Goal: Task Accomplishment & Management: Use online tool/utility

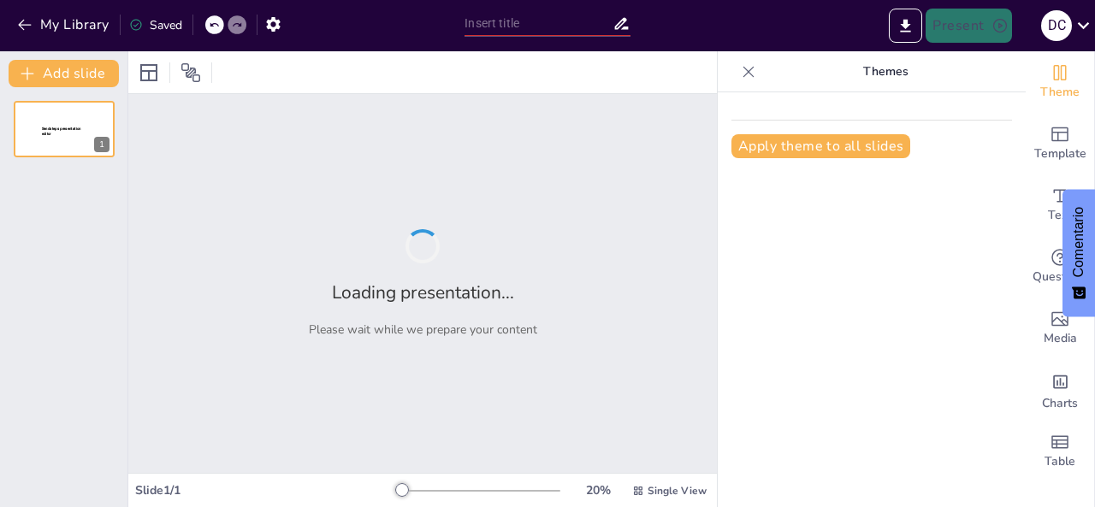
type input "midgard"
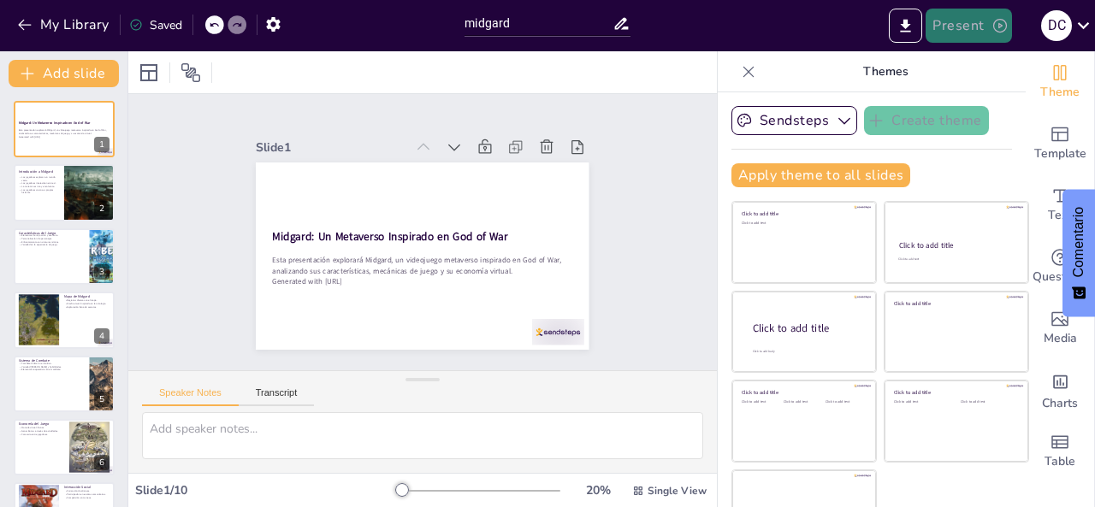
click at [956, 35] on button "Present" at bounding box center [969, 26] width 86 height 34
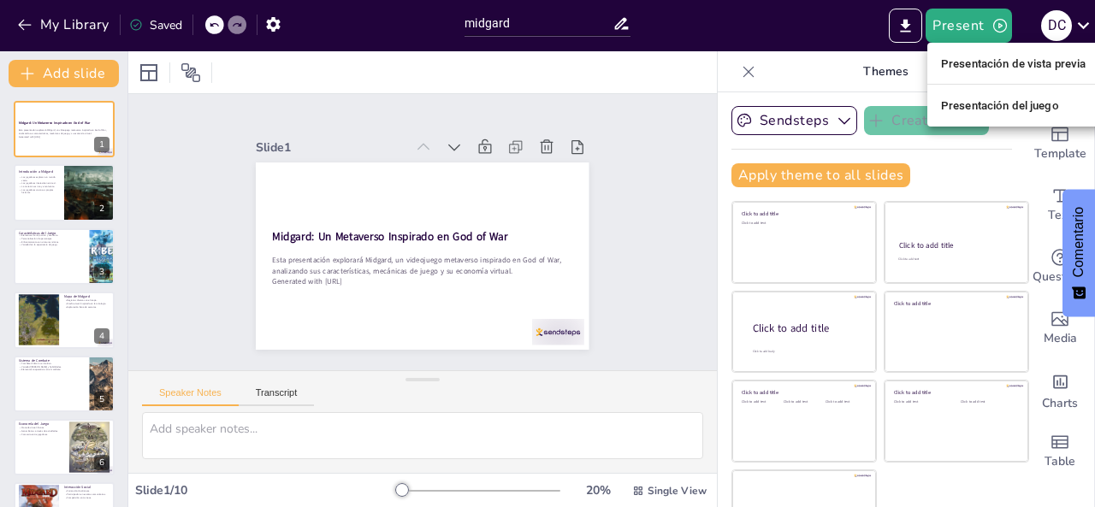
click at [956, 68] on font "Presentación de vista previa" at bounding box center [1013, 63] width 145 height 13
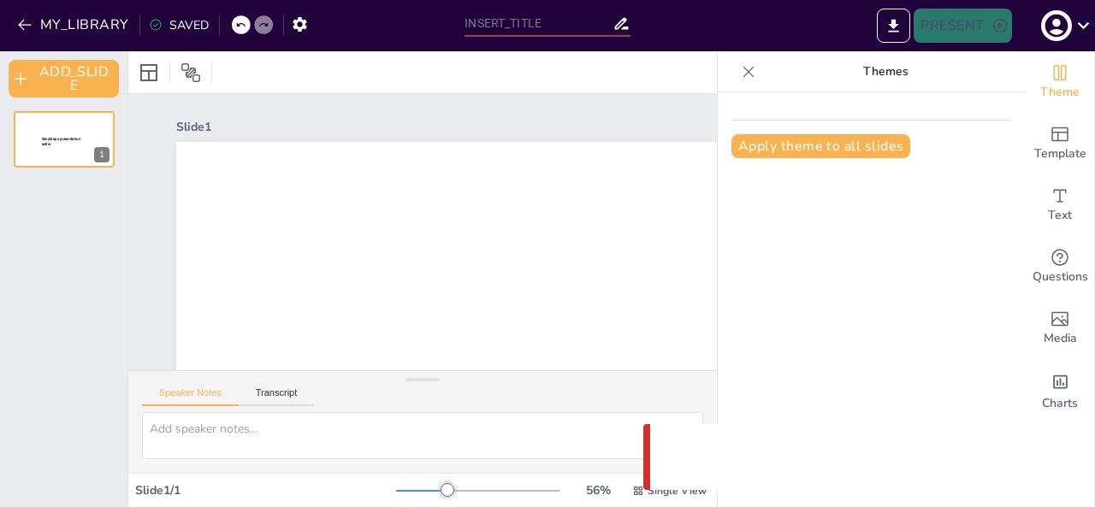
type input "midgard"
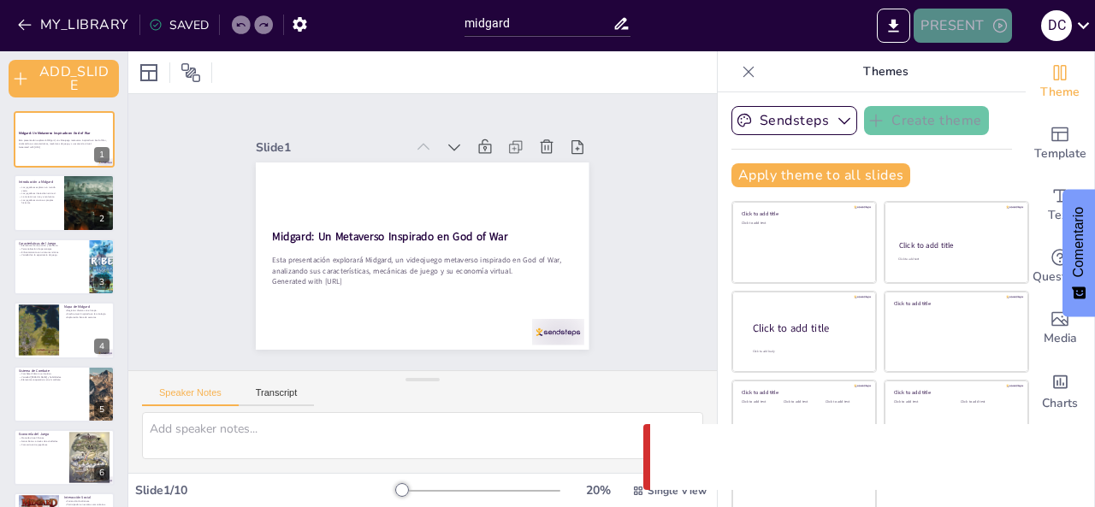
click at [995, 31] on icon "button" at bounding box center [999, 25] width 17 height 17
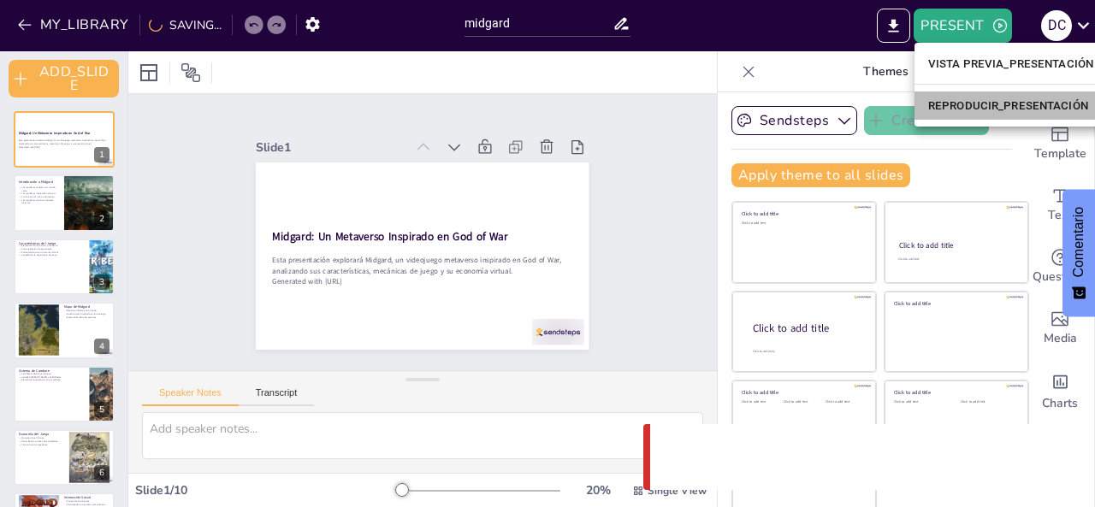
click at [974, 100] on font "REPRODUCIR_PRESENTACIÓN" at bounding box center [1008, 105] width 160 height 13
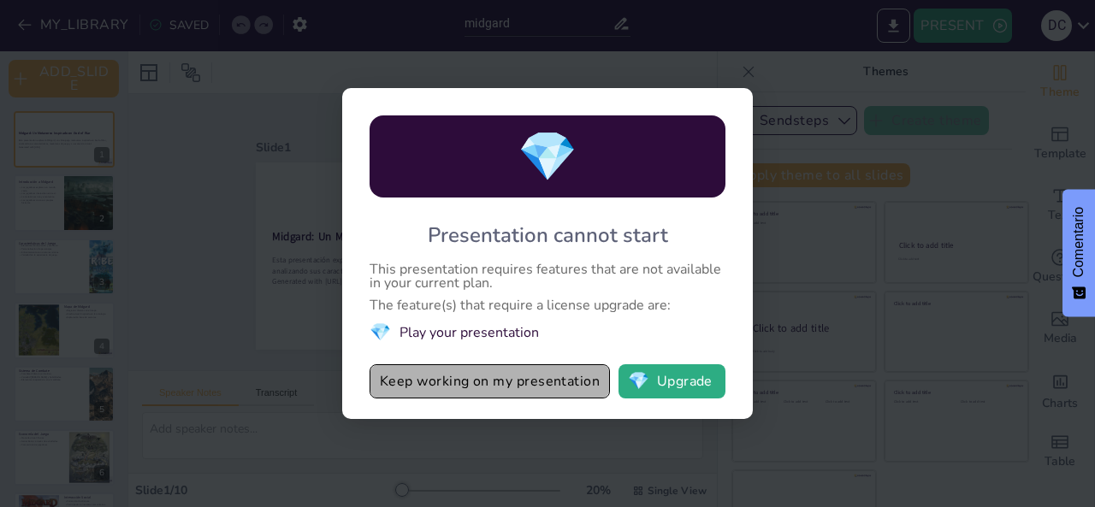
click at [540, 380] on button "Keep working on my presentation" at bounding box center [490, 381] width 240 height 34
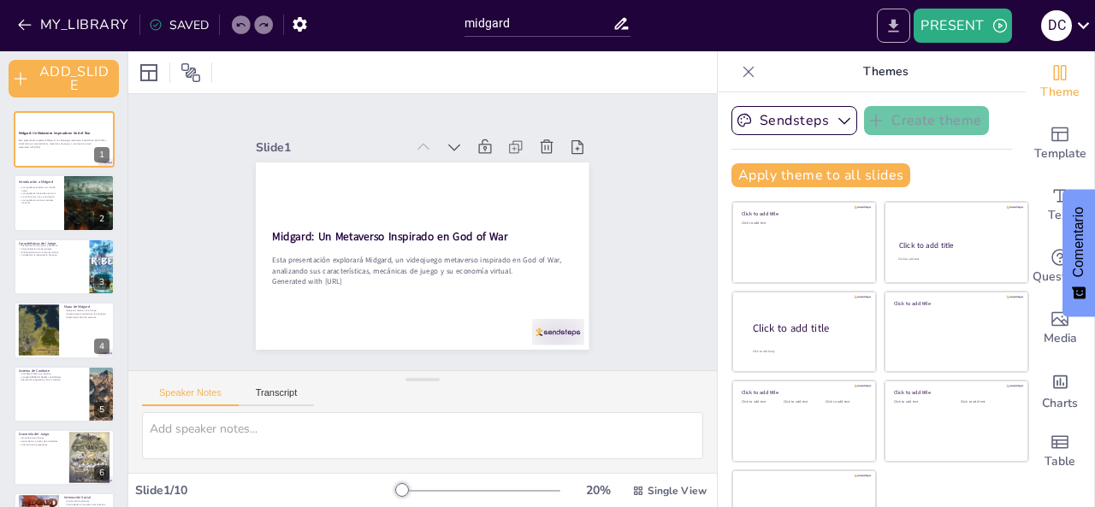
click at [896, 15] on button "EXPORT_TO_POWERPOINT" at bounding box center [893, 26] width 33 height 34
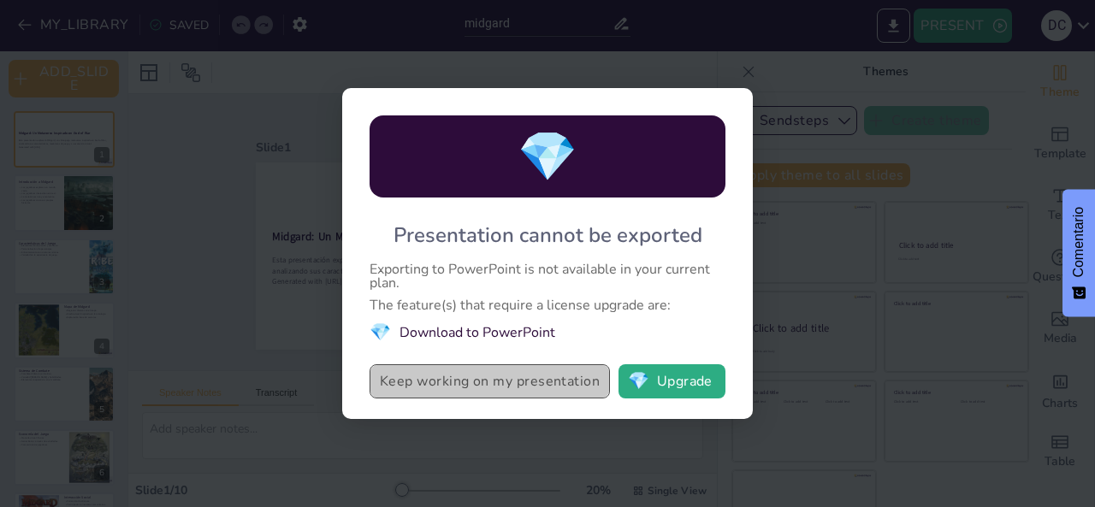
click at [435, 391] on button "Keep working on my presentation" at bounding box center [490, 381] width 240 height 34
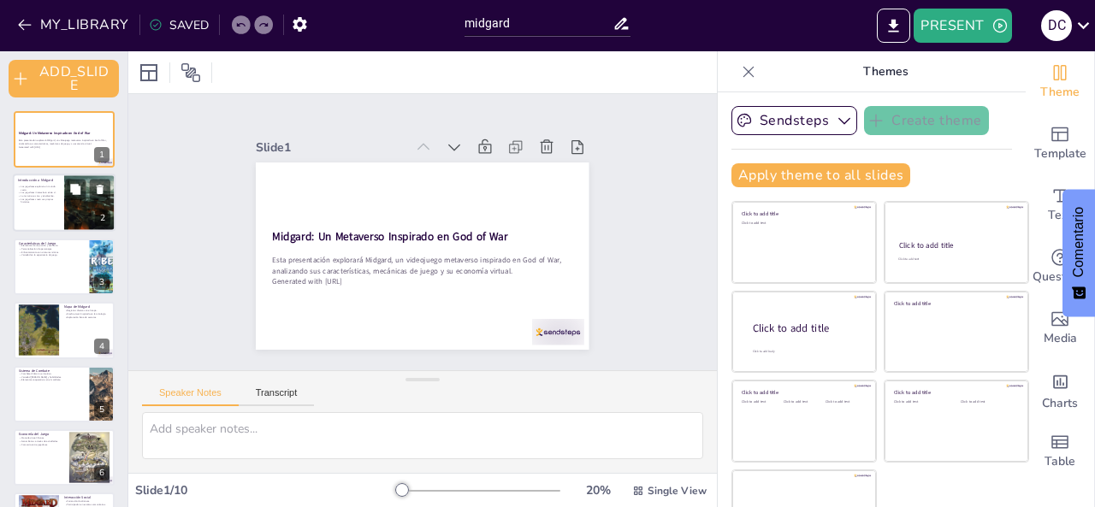
click at [51, 205] on div at bounding box center [64, 204] width 103 height 58
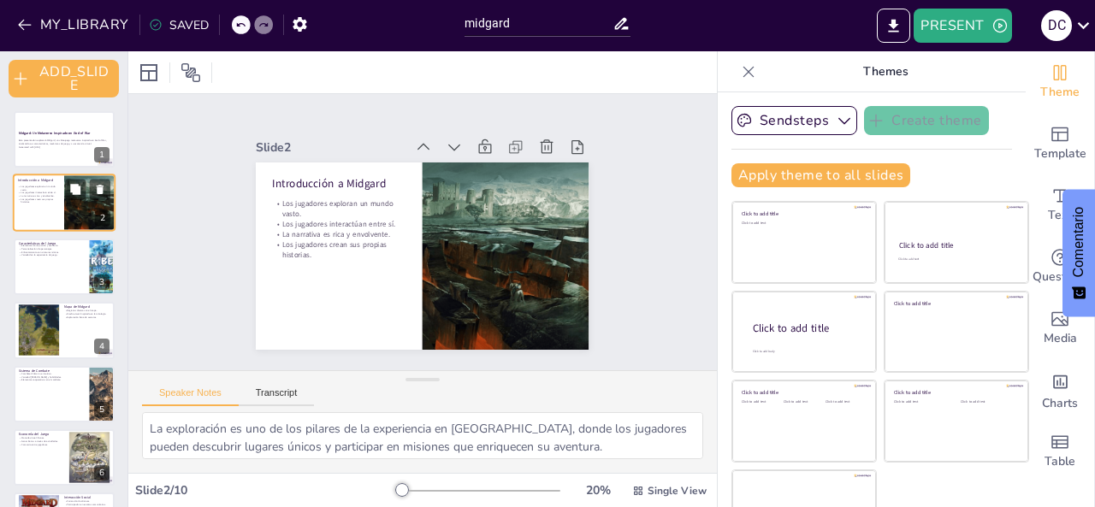
click at [62, 229] on div at bounding box center [64, 204] width 103 height 58
click at [64, 240] on p "Características del Juego" at bounding box center [51, 242] width 67 height 5
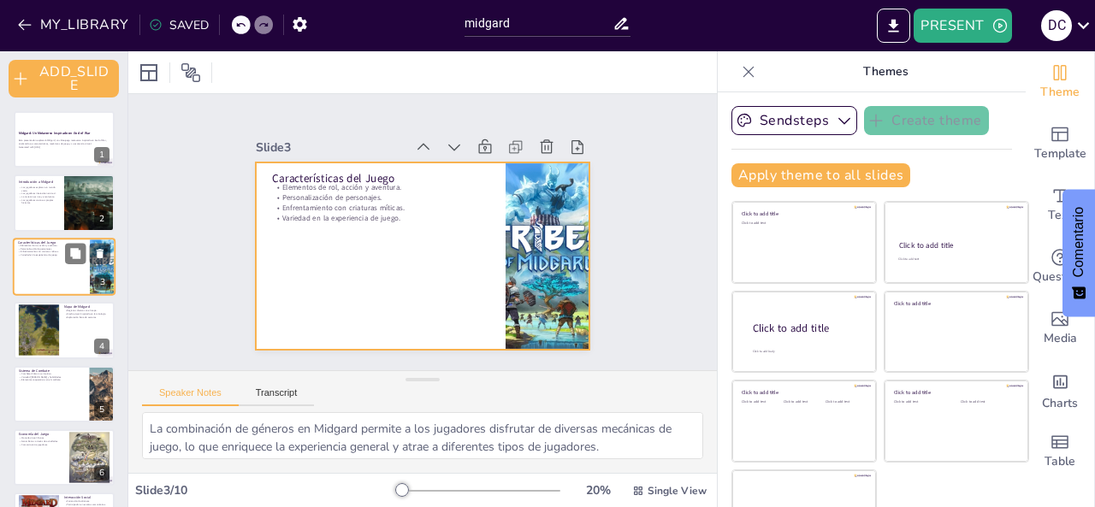
click at [45, 278] on div at bounding box center [64, 267] width 103 height 58
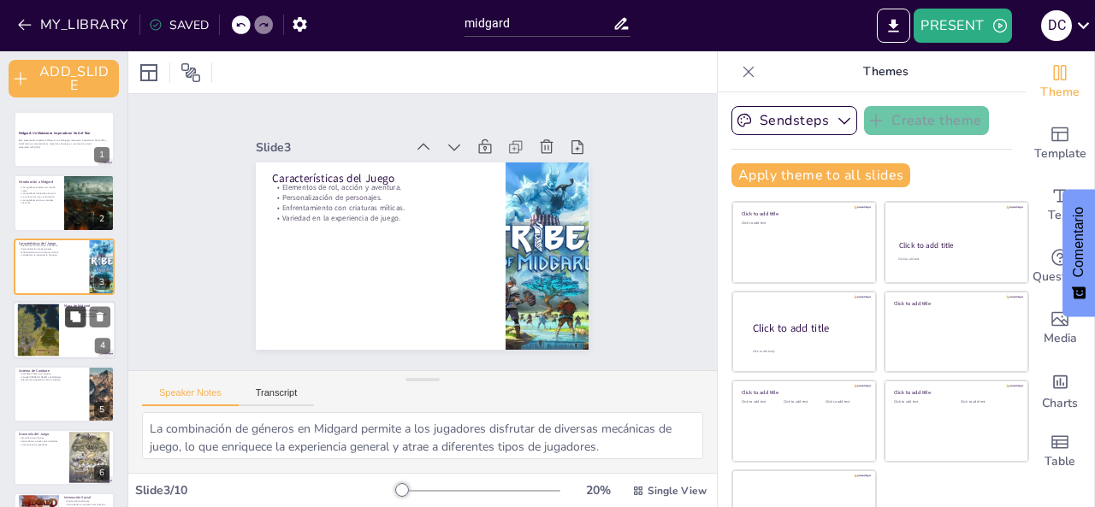
click at [71, 321] on icon at bounding box center [75, 317] width 12 height 12
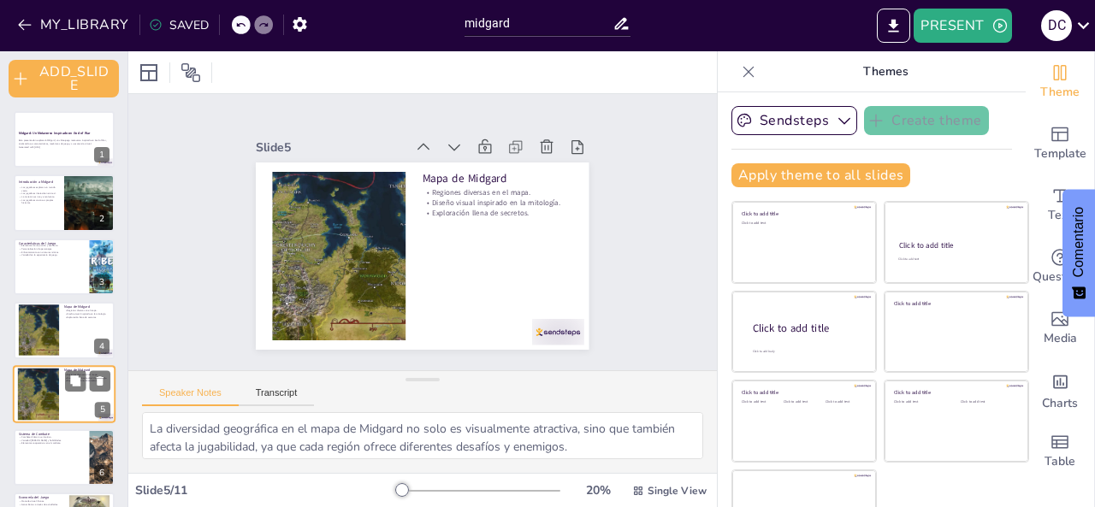
scroll to position [92, 0]
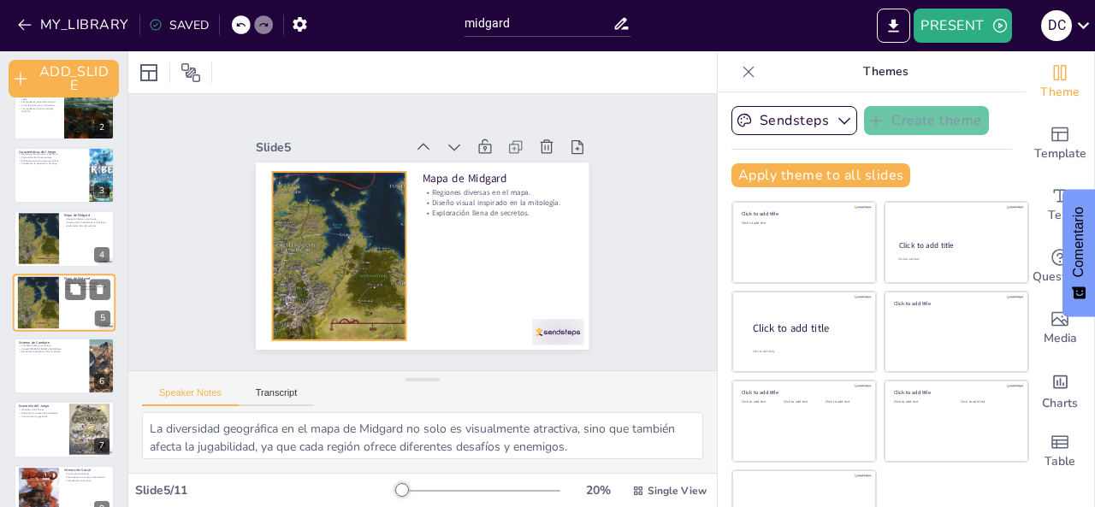
click at [41, 308] on div at bounding box center [39, 302] width 68 height 52
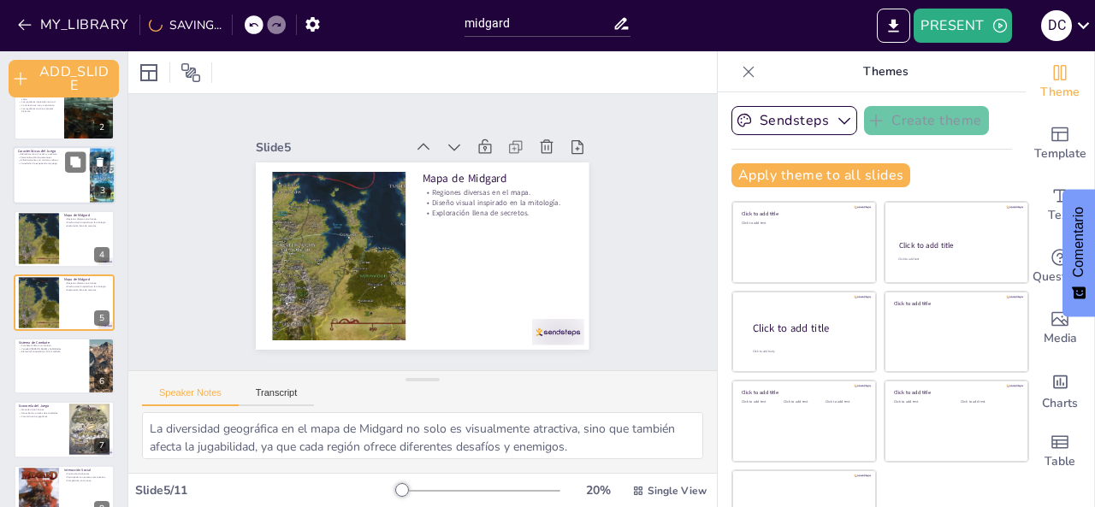
click at [27, 237] on div at bounding box center [39, 238] width 66 height 51
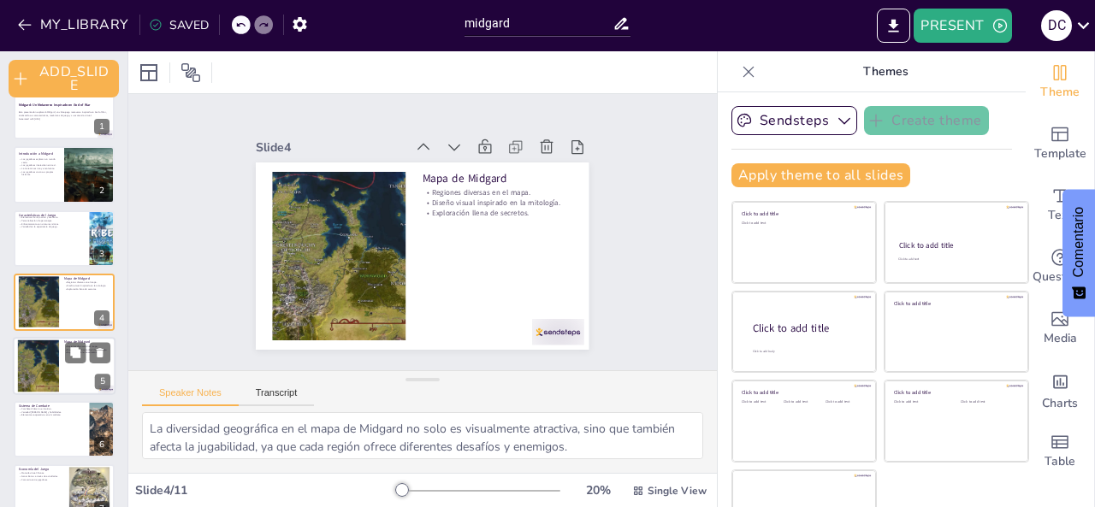
click at [36, 352] on div at bounding box center [39, 366] width 68 height 52
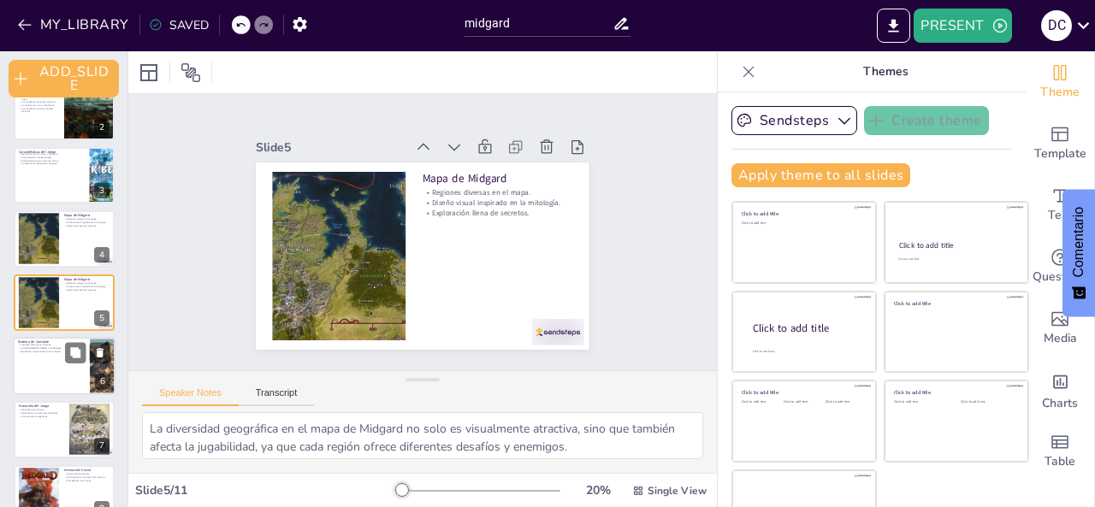
click at [35, 364] on div at bounding box center [64, 366] width 103 height 58
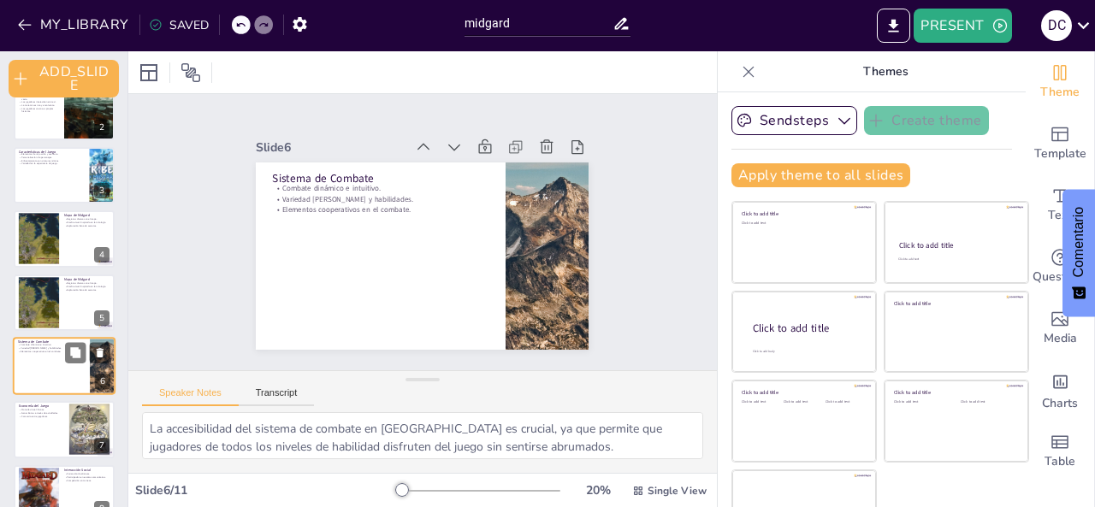
scroll to position [156, 0]
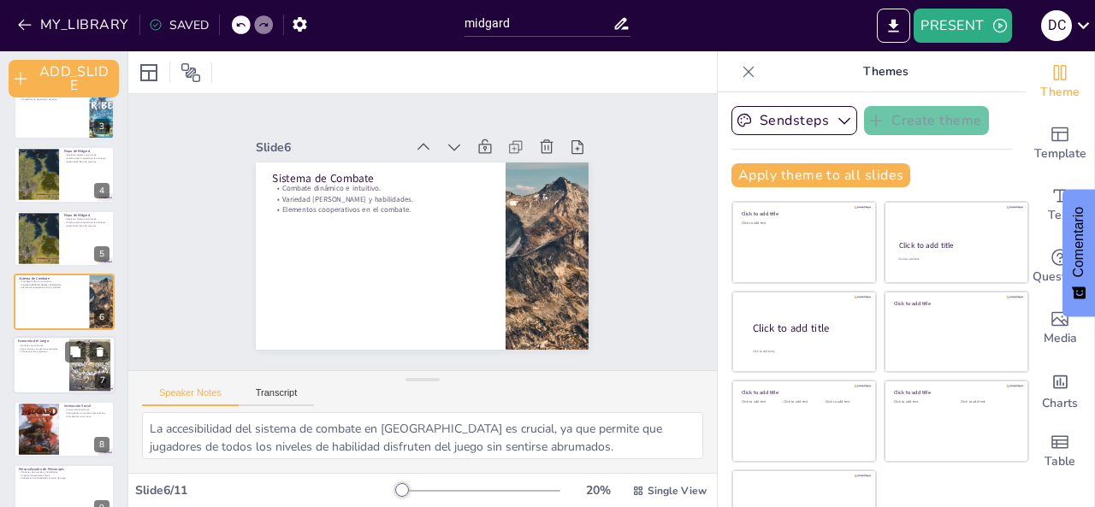
click at [18, 340] on div "Economía del [PERSON_NAME] virtual: Runas. Ganar Runas a través de actividades.…" at bounding box center [64, 366] width 103 height 58
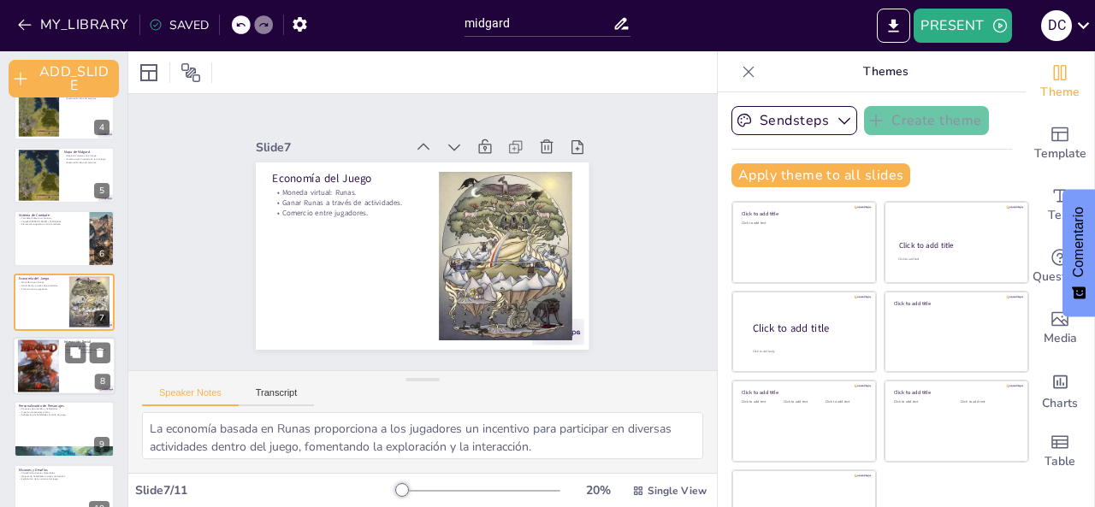
click at [43, 360] on div at bounding box center [38, 366] width 41 height 53
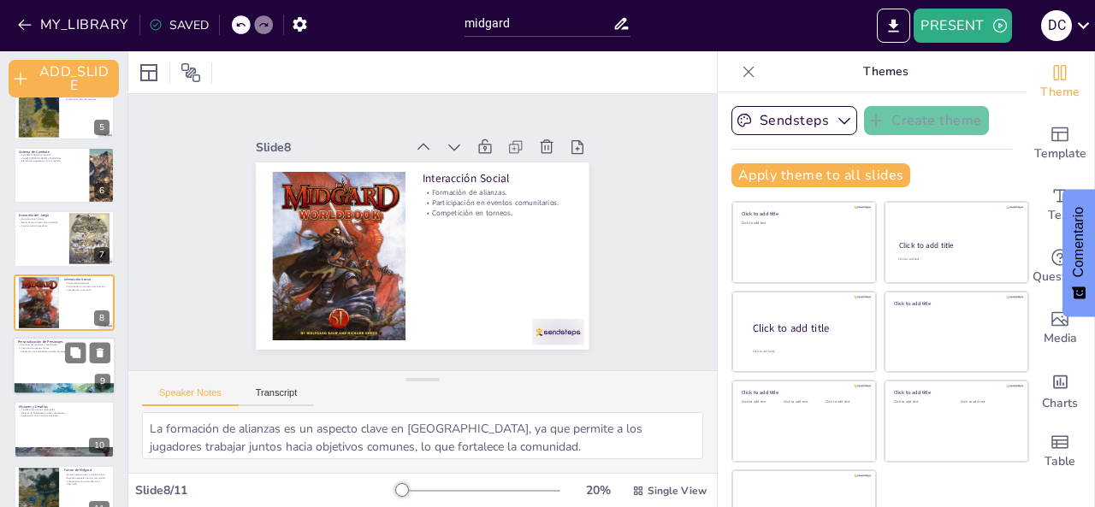
click at [36, 356] on div at bounding box center [64, 366] width 103 height 58
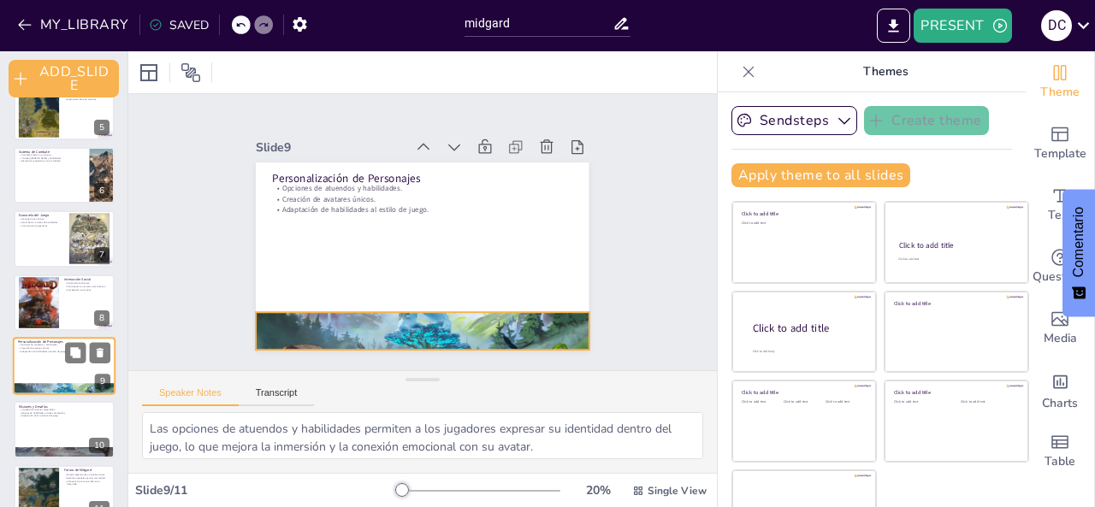
scroll to position [311, 0]
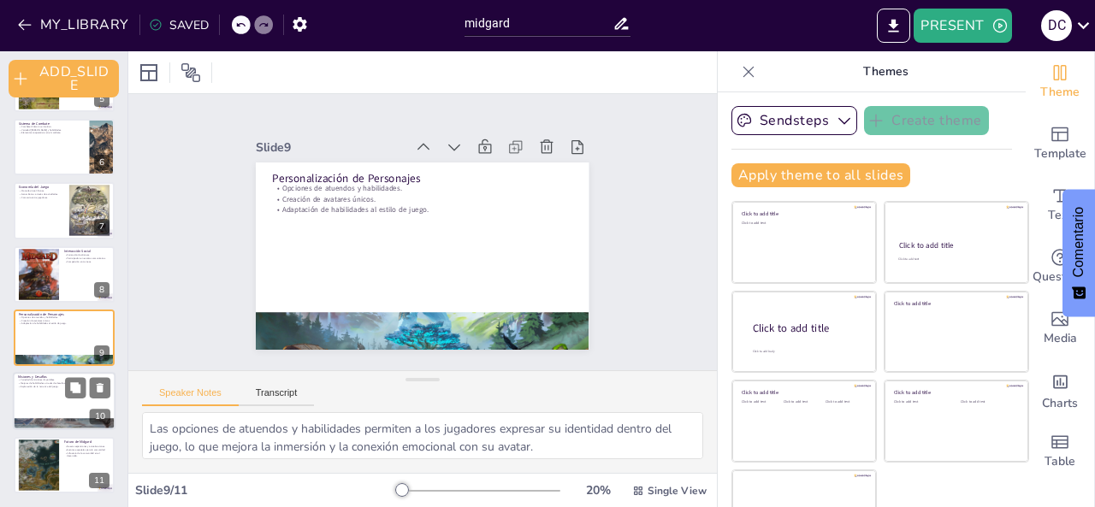
click at [48, 393] on div at bounding box center [64, 402] width 103 height 58
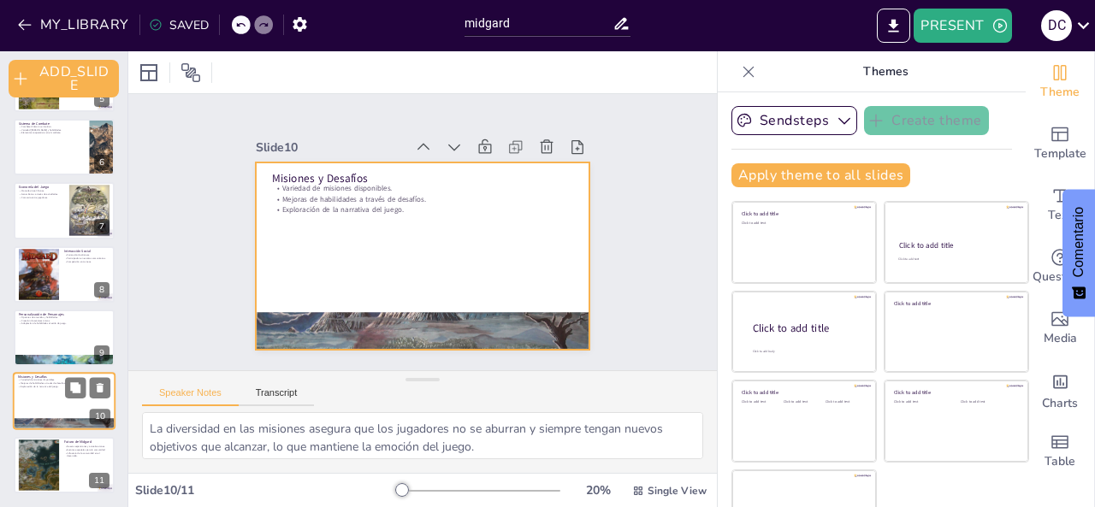
click at [37, 406] on div at bounding box center [64, 402] width 103 height 58
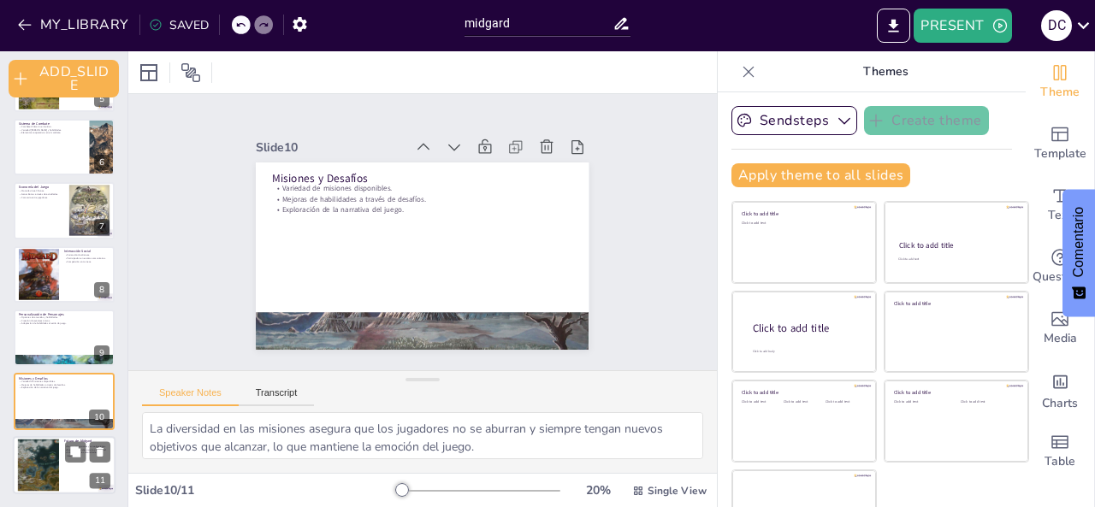
click at [15, 439] on div at bounding box center [64, 465] width 103 height 58
type textarea "Las nuevas expansiones y actualizaciones son esenciales para mantener el juego …"
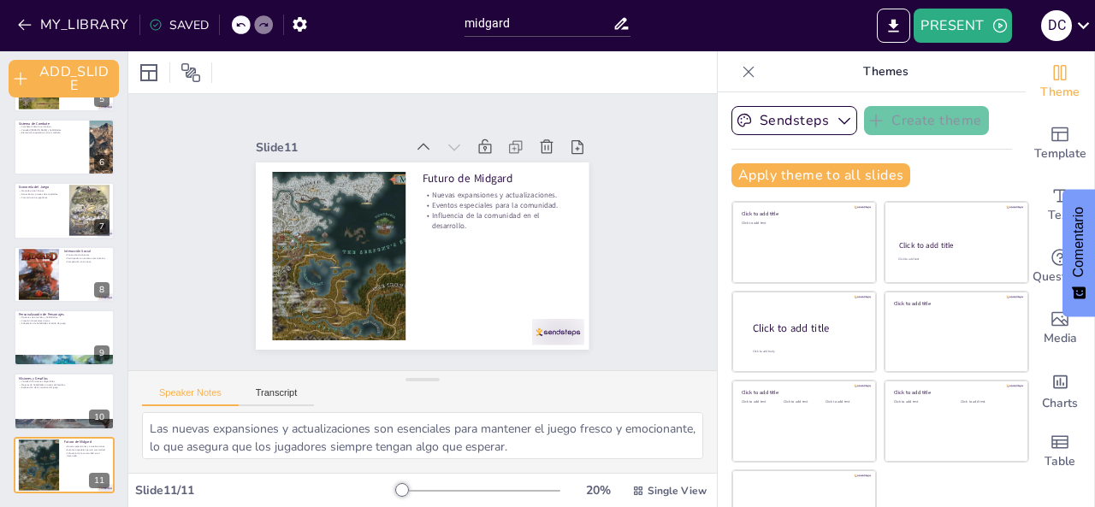
click at [143, 27] on div "SAVED" at bounding box center [174, 24] width 68 height 31
click at [159, 22] on icon at bounding box center [156, 25] width 14 height 14
click at [896, 24] on icon "EXPORT_TO_POWERPOINT" at bounding box center [894, 25] width 10 height 13
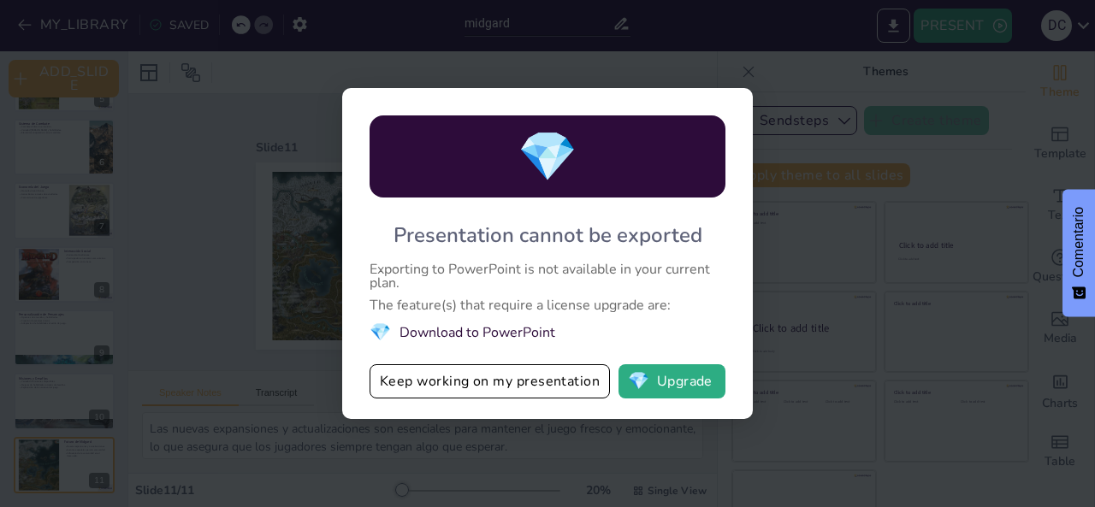
drag, startPoint x: 373, startPoint y: 222, endPoint x: 652, endPoint y: 339, distance: 302.5
click at [675, 346] on div "💎 Presentation cannot be exported Exporting to PowerPoint is not available in y…" at bounding box center [547, 253] width 411 height 331
drag, startPoint x: 546, startPoint y: 331, endPoint x: 453, endPoint y: 332, distance: 93.2
click at [494, 328] on li "💎 Download to PowerPoint" at bounding box center [548, 332] width 356 height 23
click at [708, 385] on button "💎 Upgrade" at bounding box center [671, 381] width 107 height 34
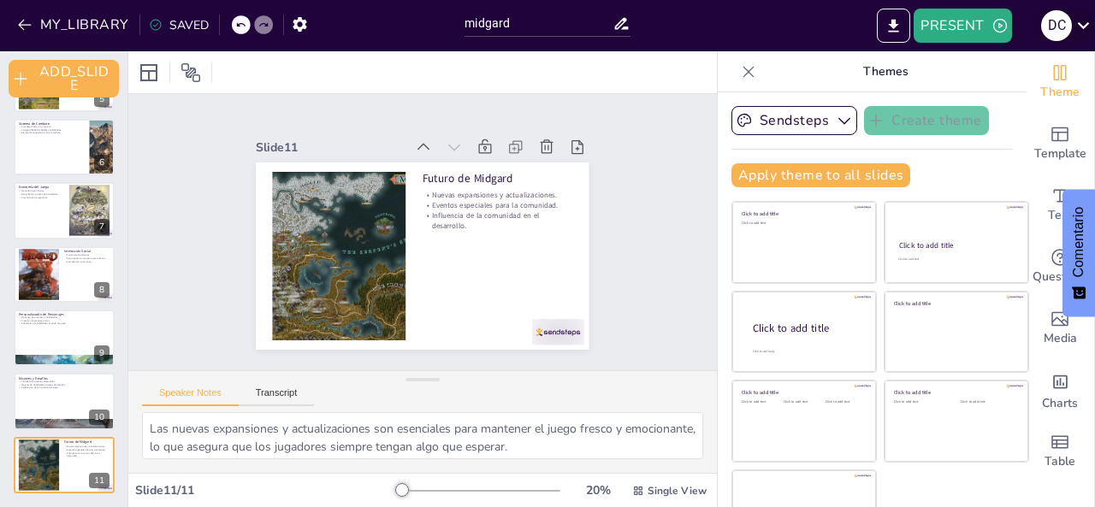
click at [1082, 27] on icon at bounding box center [1084, 25] width 12 height 7
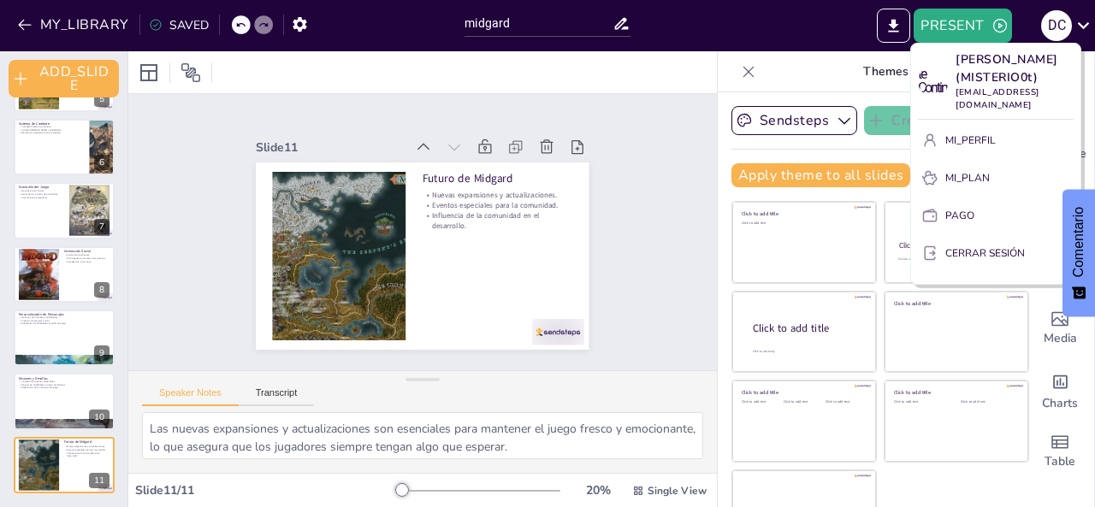
click at [934, 31] on div at bounding box center [547, 253] width 1095 height 507
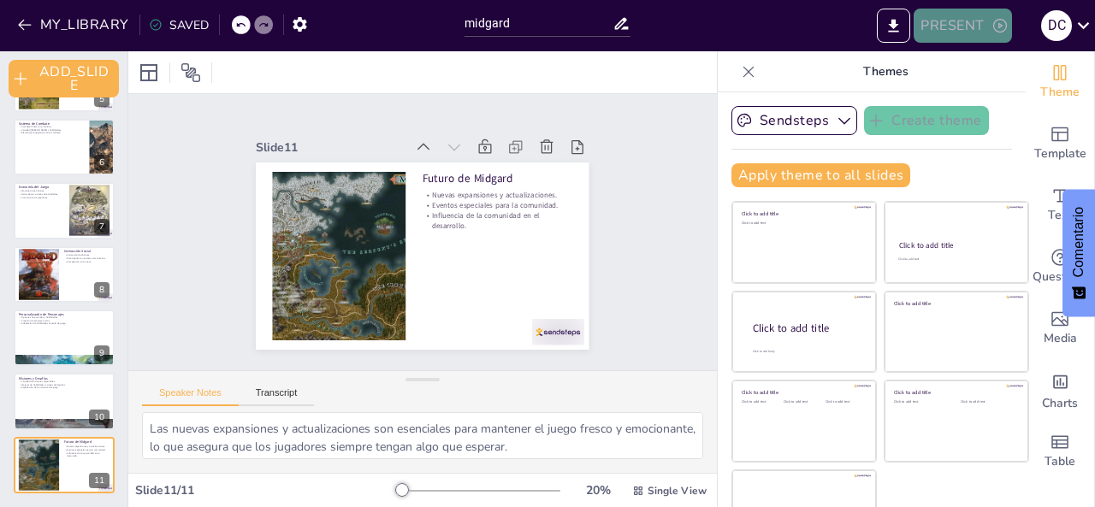
click at [945, 28] on button "PRESENT" at bounding box center [963, 26] width 98 height 34
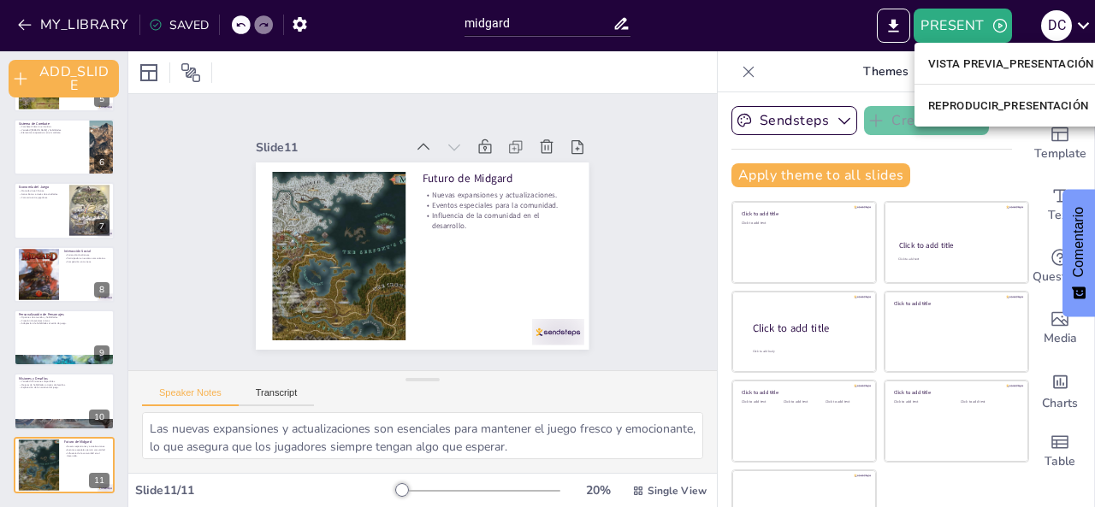
click at [944, 101] on font "REPRODUCIR_PRESENTACIÓN" at bounding box center [1008, 105] width 160 height 13
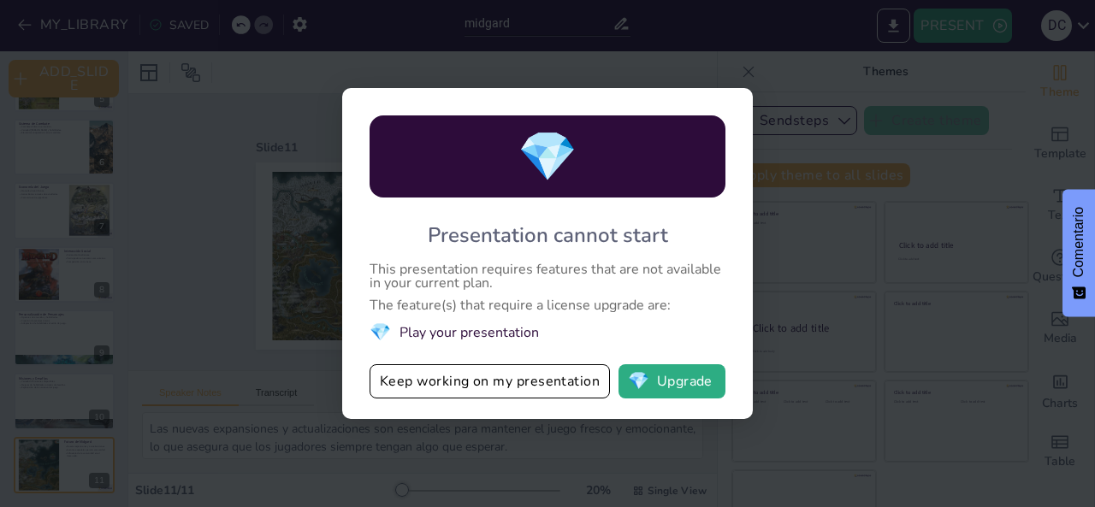
click at [1056, 55] on div "💎 Presentation cannot start This presentation requires features that are not av…" at bounding box center [547, 253] width 1095 height 507
click at [464, 281] on div "This presentation requires features that are not available in your current plan." at bounding box center [548, 276] width 356 height 27
click at [449, 334] on li "💎 Play your presentation" at bounding box center [548, 332] width 356 height 23
click at [477, 334] on li "💎 Play your presentation" at bounding box center [548, 332] width 356 height 23
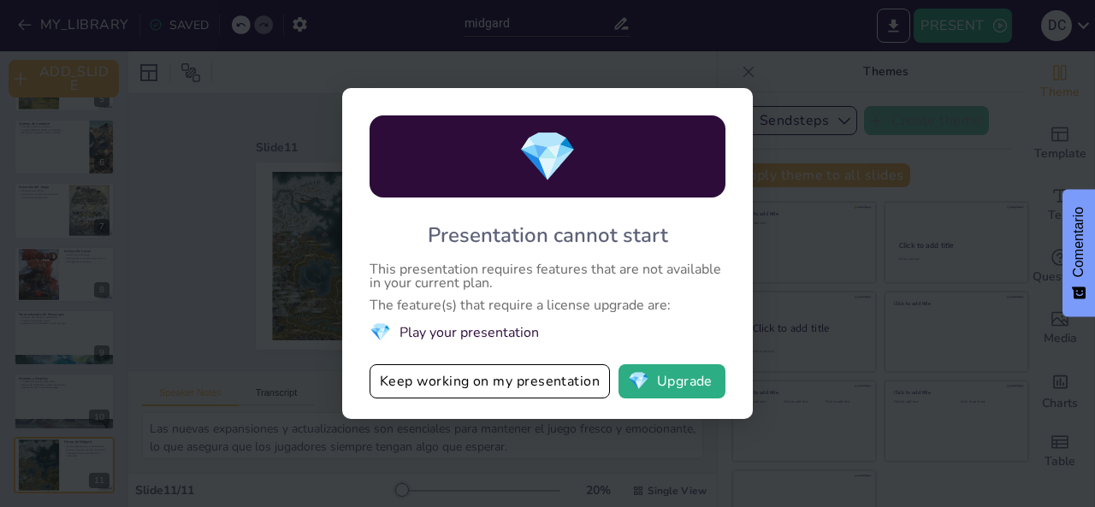
click at [476, 335] on li "💎 Play your presentation" at bounding box center [548, 332] width 356 height 23
click at [476, 333] on li "💎 Play your presentation" at bounding box center [548, 332] width 356 height 23
click at [479, 332] on li "💎 Play your presentation" at bounding box center [548, 332] width 356 height 23
click at [474, 329] on li "💎 Play your presentation" at bounding box center [548, 332] width 356 height 23
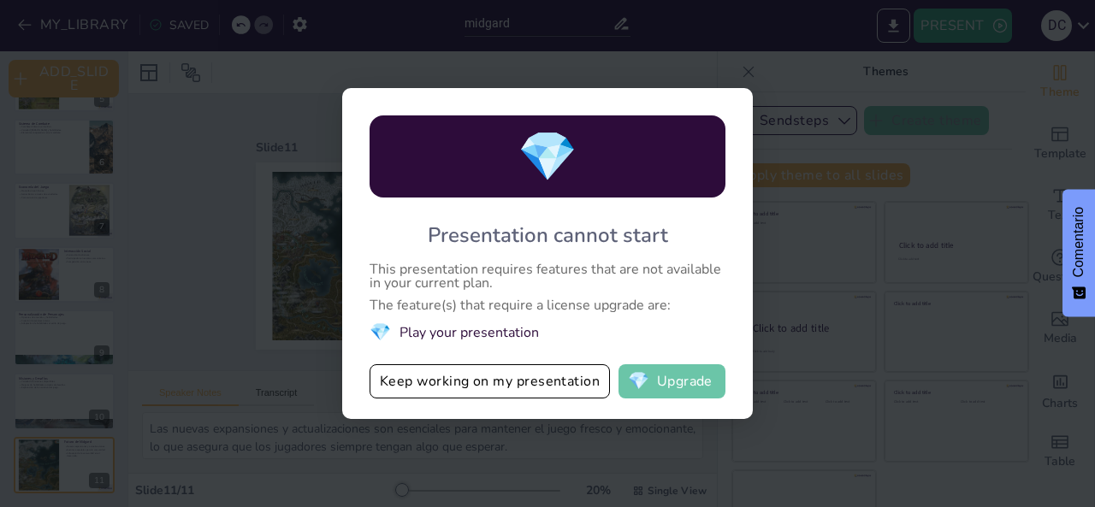
click at [676, 380] on button "💎 Upgrade" at bounding box center [671, 381] width 107 height 34
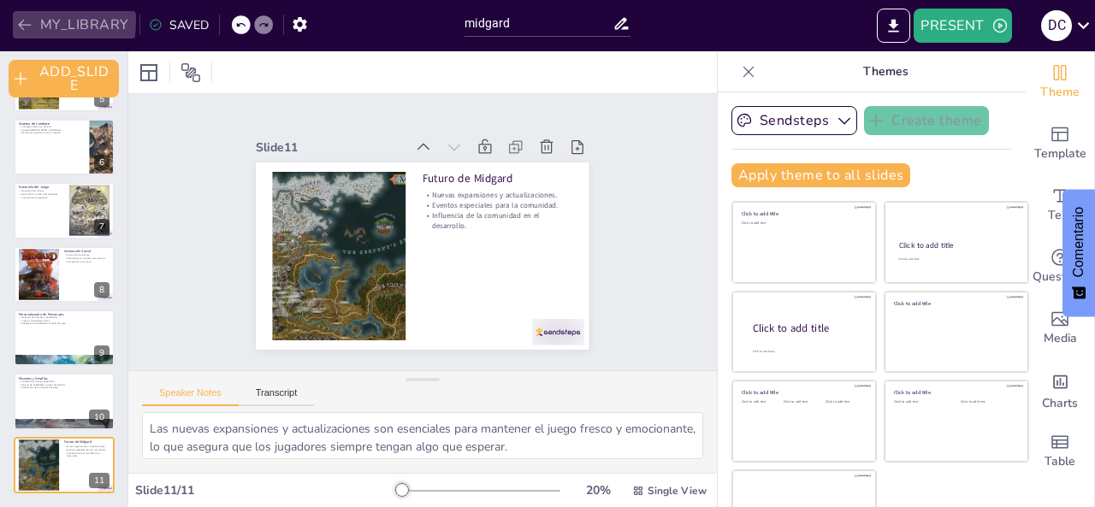
click at [20, 21] on icon "button" at bounding box center [24, 24] width 17 height 17
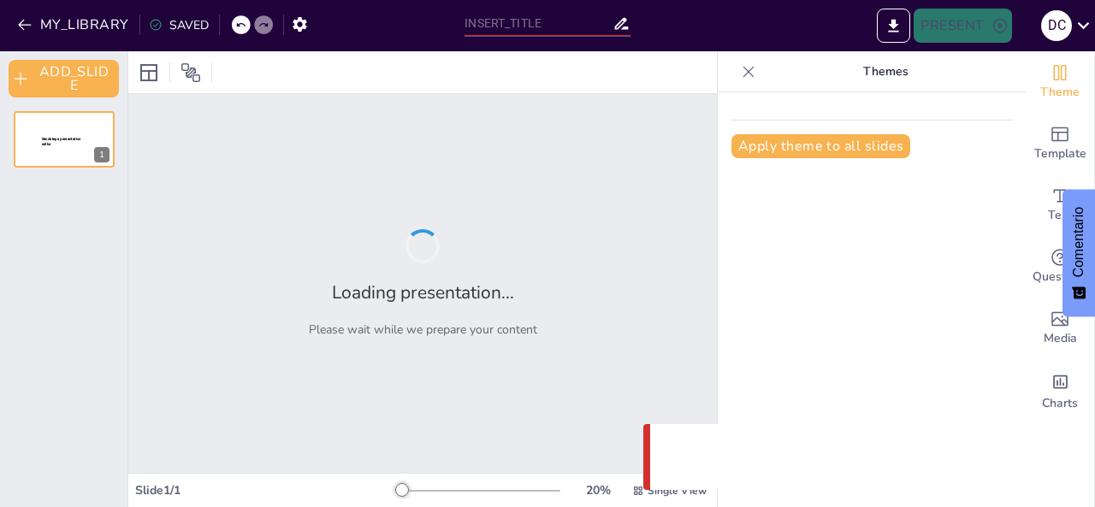
type input "midgard"
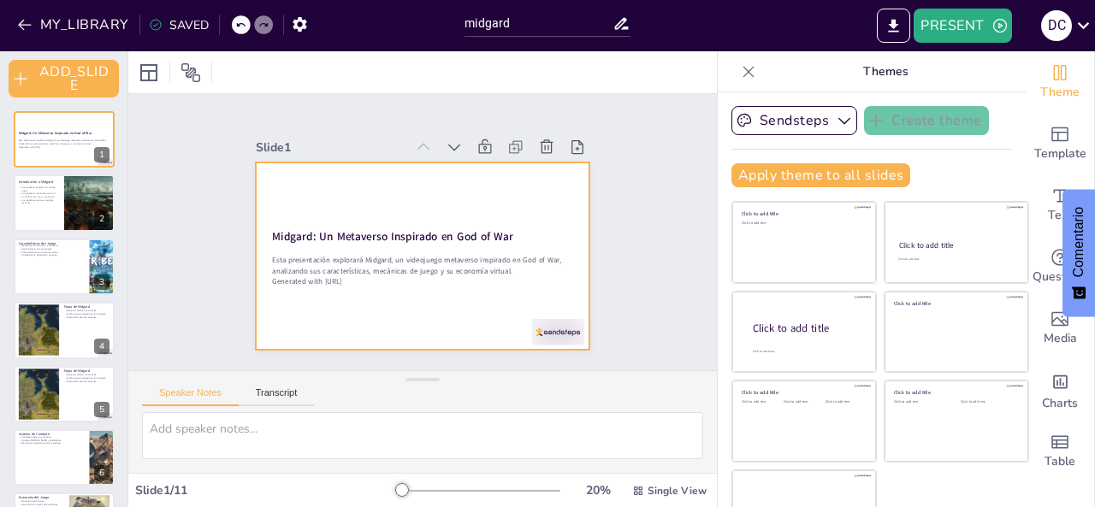
click at [538, 204] on div at bounding box center [417, 255] width 364 height 252
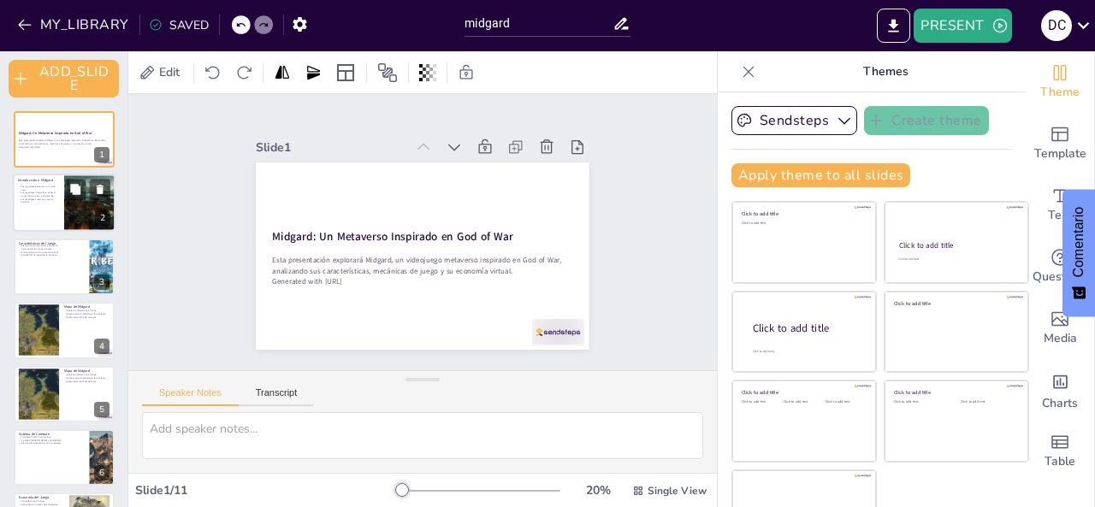
click at [23, 198] on p "Los jugadores crean sus propias historias." at bounding box center [38, 201] width 41 height 6
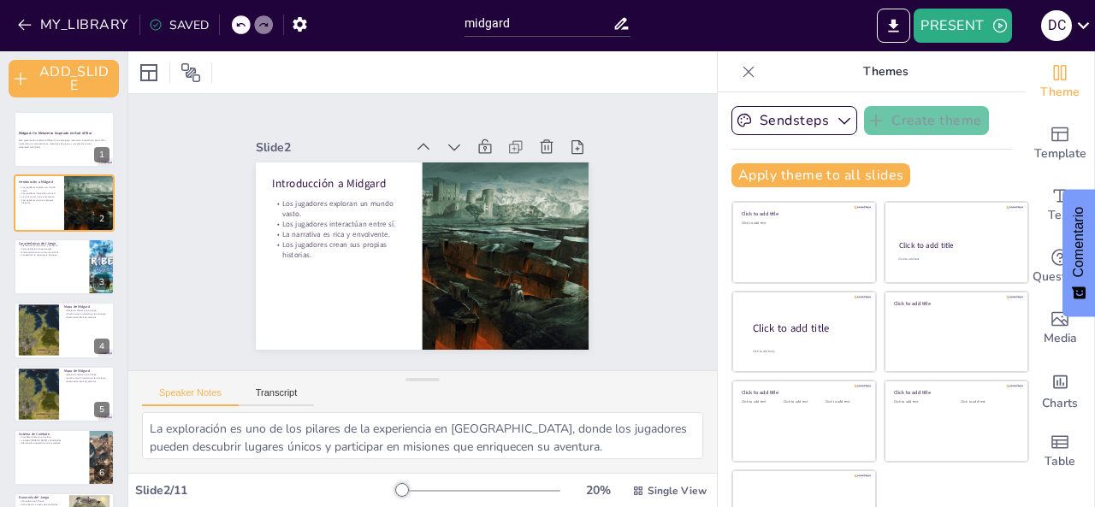
click at [41, 235] on div "Midgard: Un Metaverso Inspirado en God of War Esta presentación explorará Midga…" at bounding box center [63, 457] width 127 height 693
click at [59, 250] on div "Elementos de rol, acción y aventura. Personalización de personajes. Enfrentamie…" at bounding box center [51, 250] width 67 height 13
type textarea "La combinación de géneros en Midgard permite a los jugadores disfrutar de diver…"
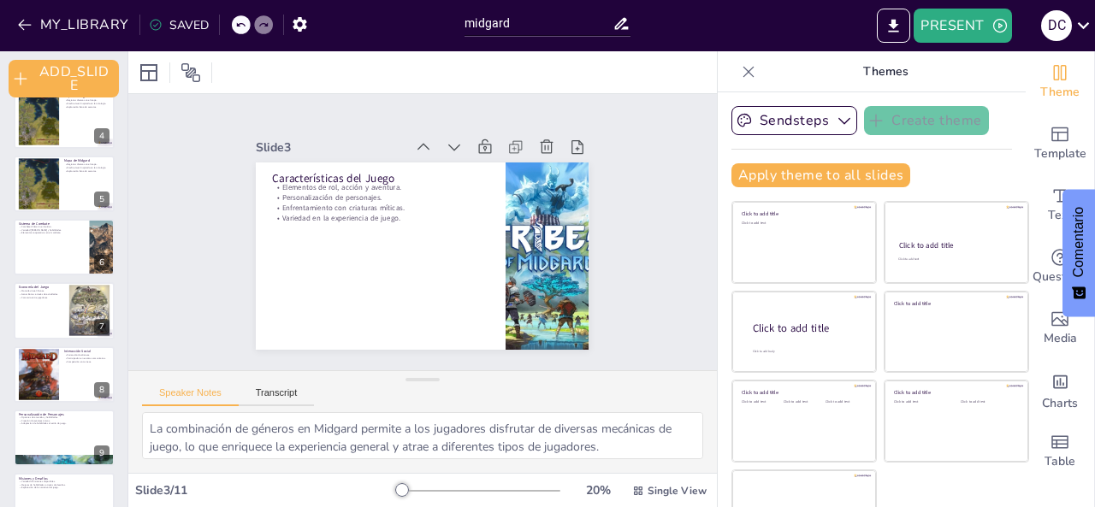
scroll to position [44, 0]
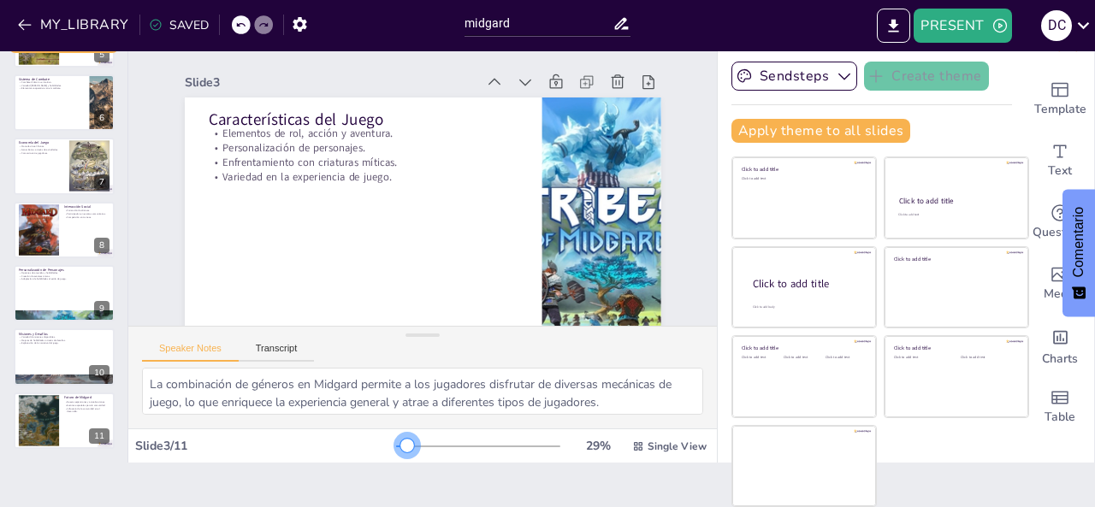
drag, startPoint x: 414, startPoint y: 449, endPoint x: 386, endPoint y: 431, distance: 33.5
click at [396, 434] on div "29 % Single View" at bounding box center [553, 446] width 314 height 27
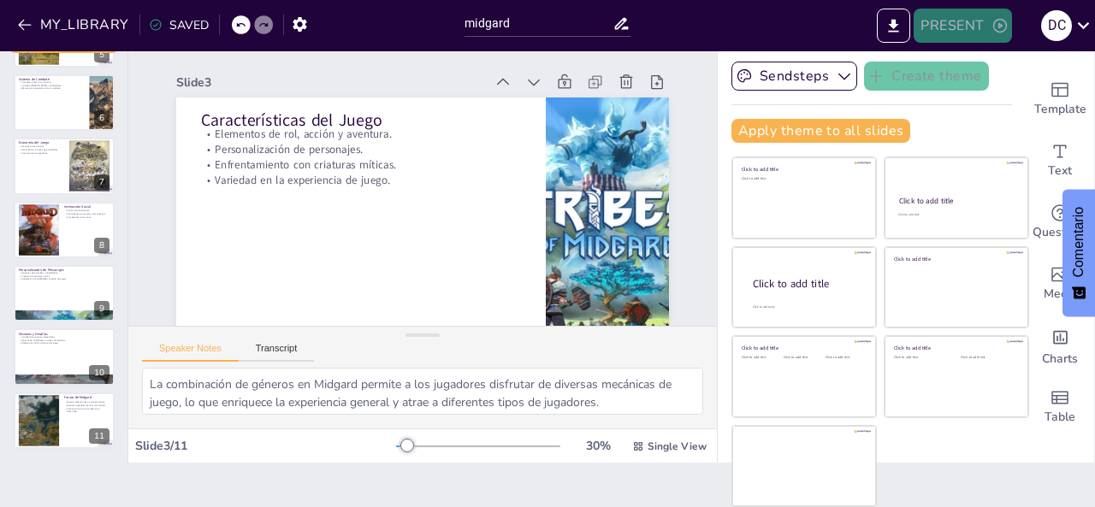
click at [935, 33] on button "PRESENT" at bounding box center [963, 26] width 98 height 34
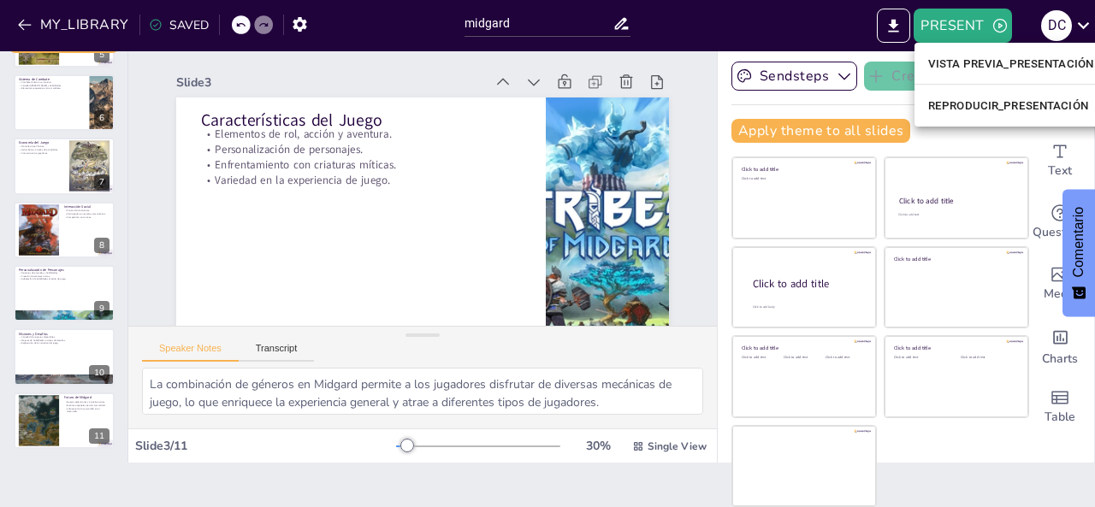
click at [967, 99] on font "REPRODUCIR_PRESENTACIÓN" at bounding box center [1008, 105] width 160 height 13
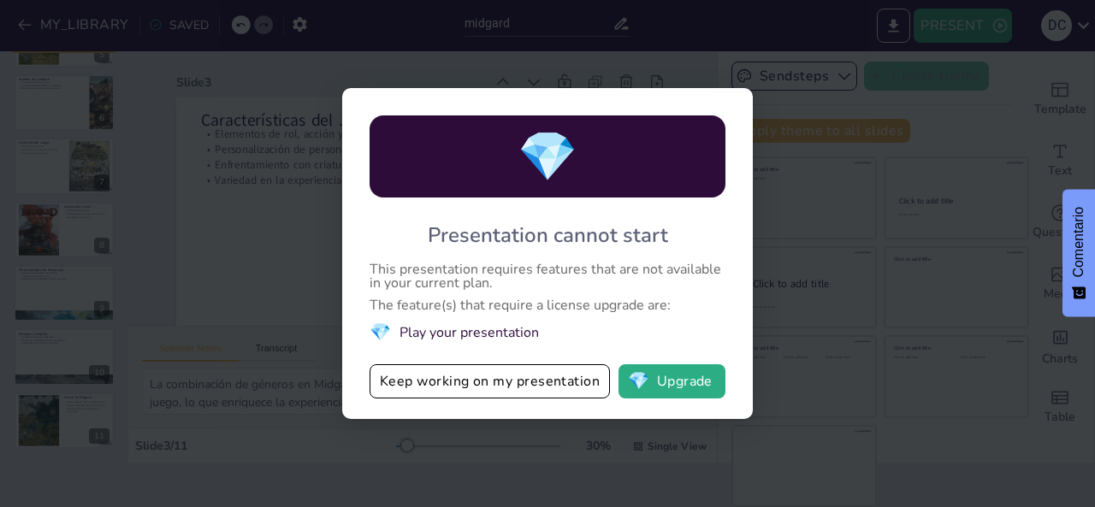
click at [869, 175] on div "💎 Presentation cannot start This presentation requires features that are not av…" at bounding box center [547, 253] width 1095 height 507
drag, startPoint x: 872, startPoint y: 139, endPoint x: 861, endPoint y: 145, distance: 11.9
click at [872, 141] on div "💎 Presentation cannot start This presentation requires features that are not av…" at bounding box center [547, 253] width 1095 height 507
click at [570, 386] on button "Keep working on my presentation" at bounding box center [490, 381] width 240 height 34
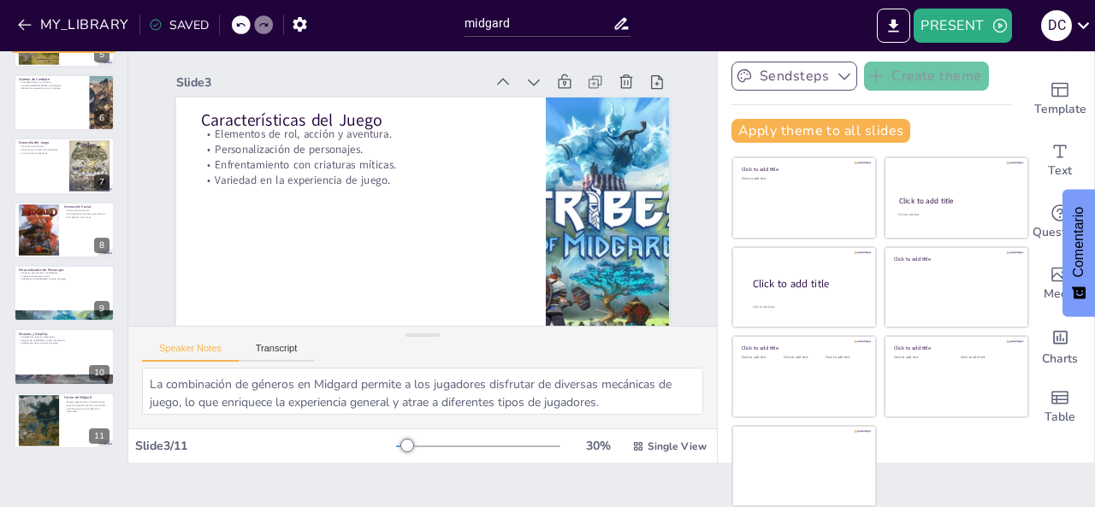
click at [736, 81] on icon "button" at bounding box center [744, 76] width 17 height 17
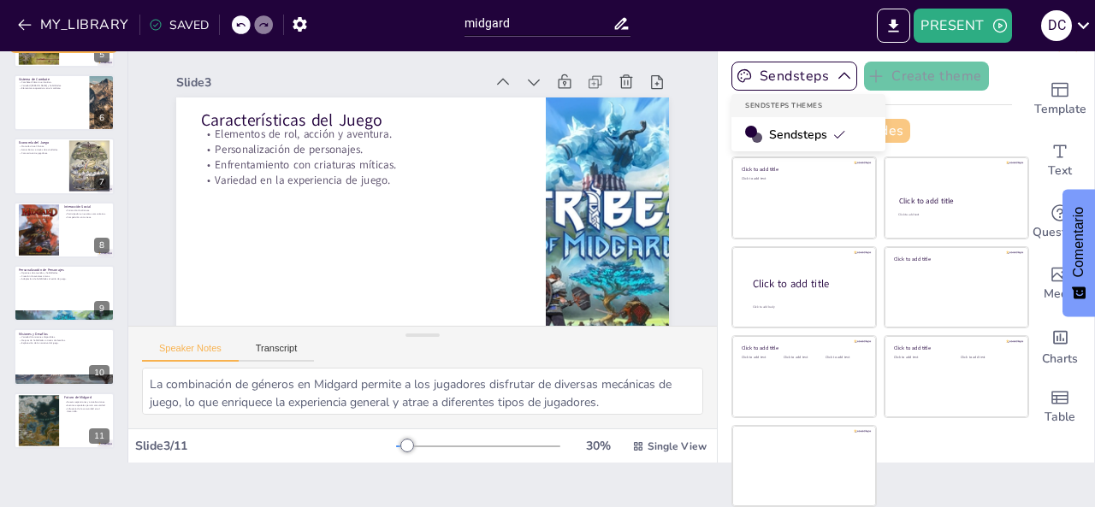
drag, startPoint x: 773, startPoint y: 127, endPoint x: 756, endPoint y: 130, distance: 17.3
click at [773, 129] on span "Sendsteps" at bounding box center [807, 135] width 77 height 16
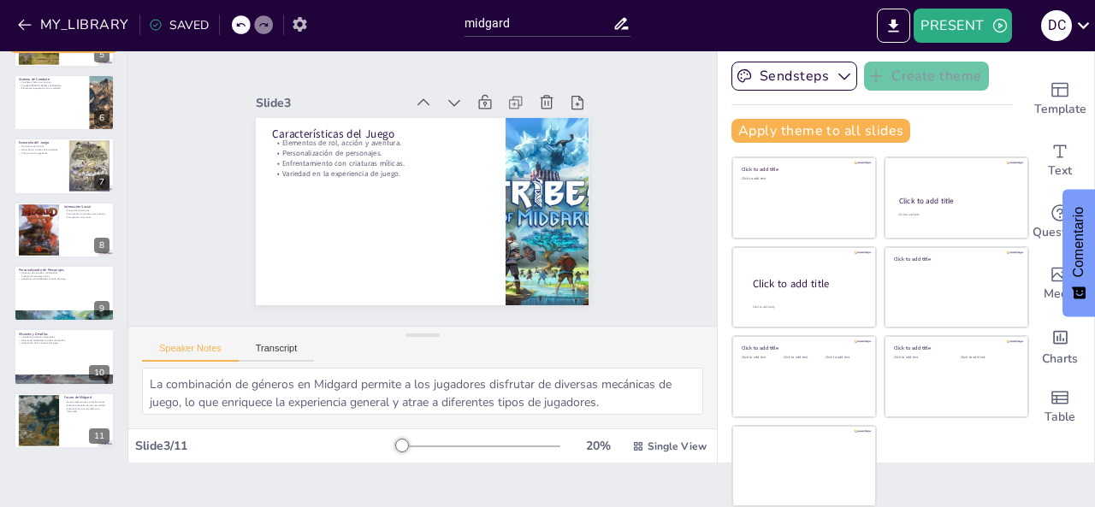
click at [300, 26] on icon "button" at bounding box center [300, 24] width 14 height 15
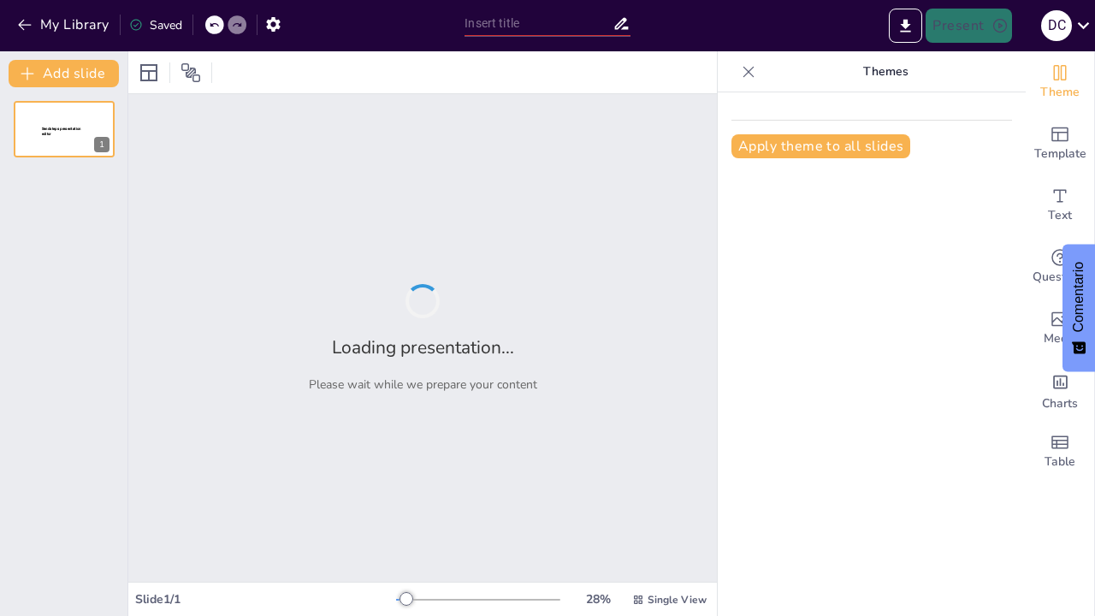
type input "midgard"
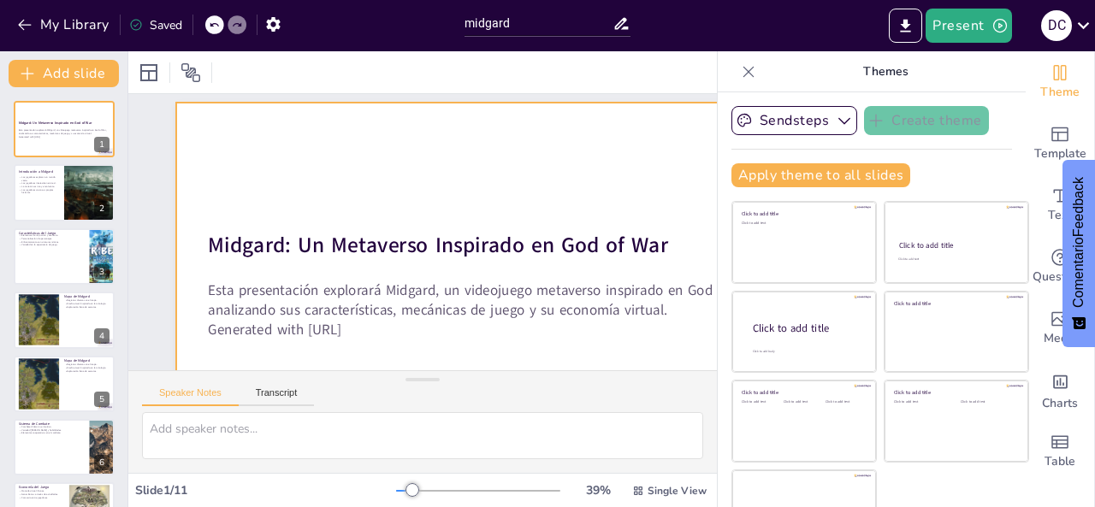
scroll to position [86, 0]
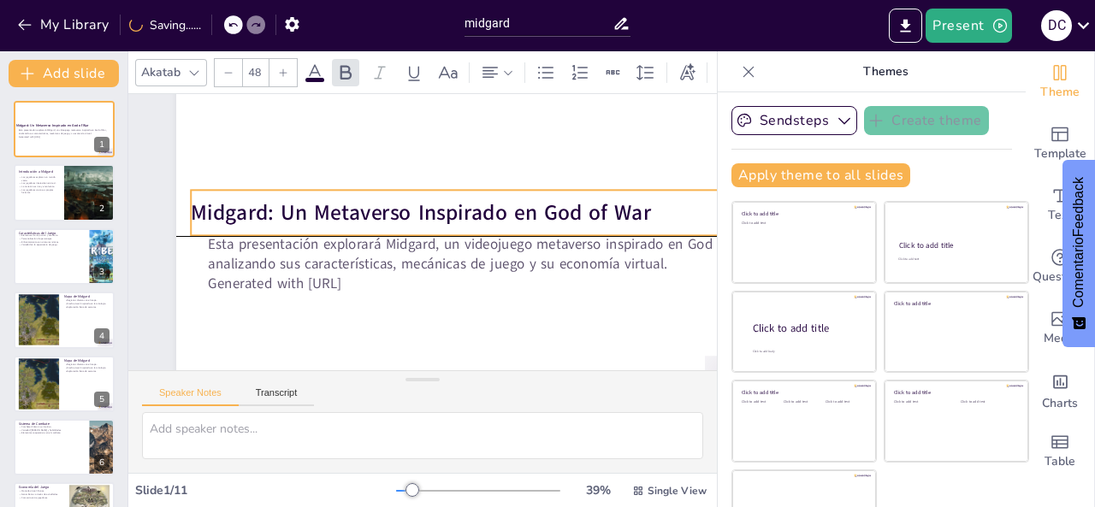
drag, startPoint x: 326, startPoint y: 198, endPoint x: 284, endPoint y: 213, distance: 44.7
click at [284, 213] on strong "Midgard: Un Metaverso Inspirado en God of War" at bounding box center [434, 216] width 361 height 329
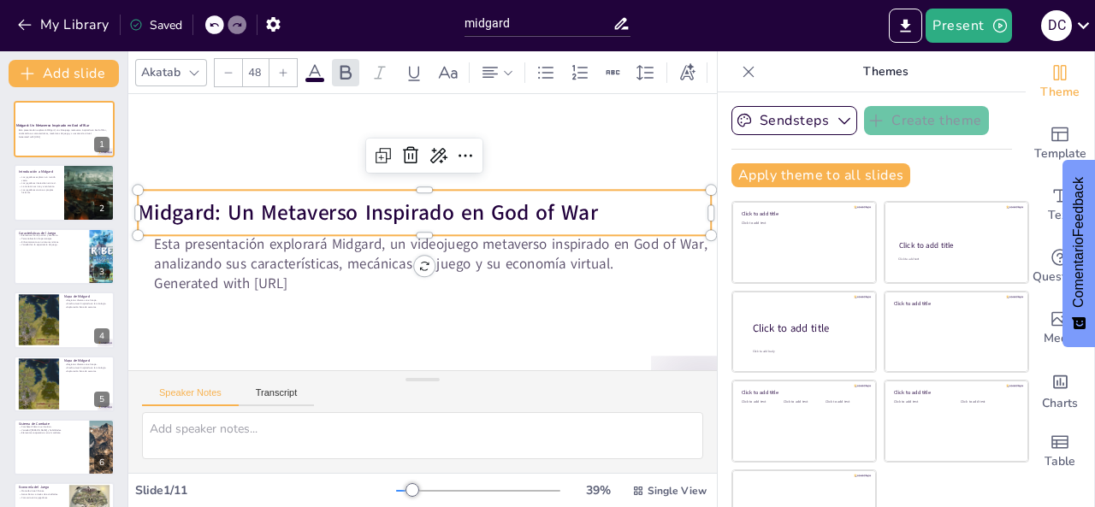
scroll to position [86, 46]
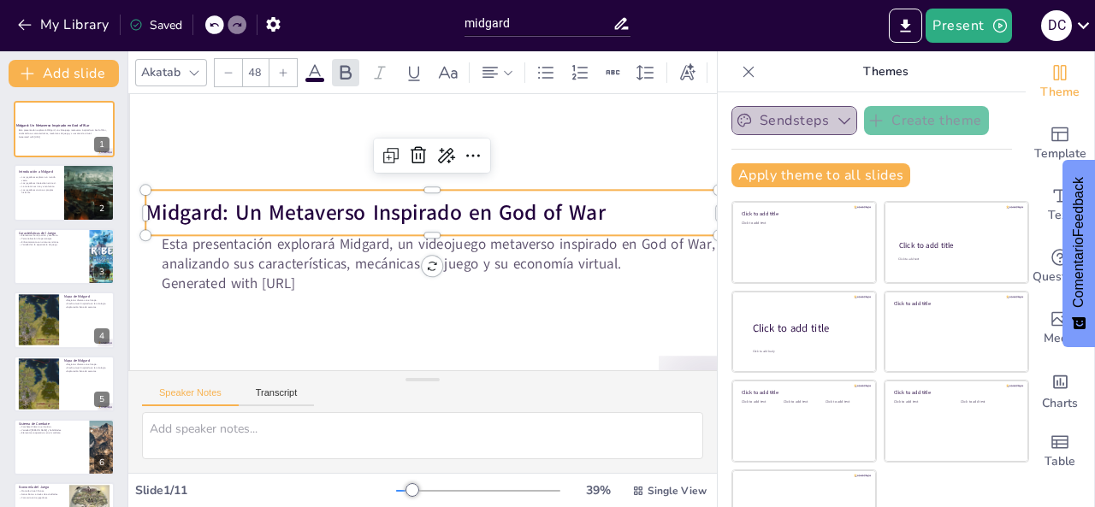
click at [825, 131] on button "Sendsteps" at bounding box center [794, 120] width 126 height 29
click at [157, 29] on div "Saved" at bounding box center [155, 25] width 53 height 16
click at [196, 30] on div "My Library Saved" at bounding box center [144, 24] width 289 height 31
click at [218, 26] on icon at bounding box center [214, 25] width 10 height 10
click at [212, 26] on icon at bounding box center [214, 25] width 9 height 4
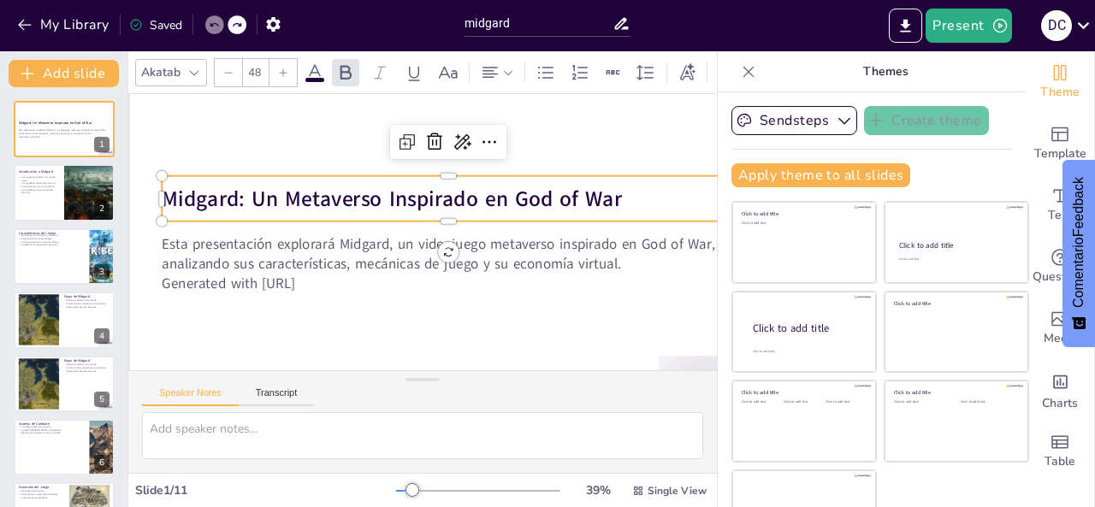
click at [212, 26] on icon at bounding box center [214, 25] width 9 height 4
click at [212, 27] on icon at bounding box center [214, 25] width 9 height 4
click at [301, 21] on icon "button" at bounding box center [292, 24] width 18 height 18
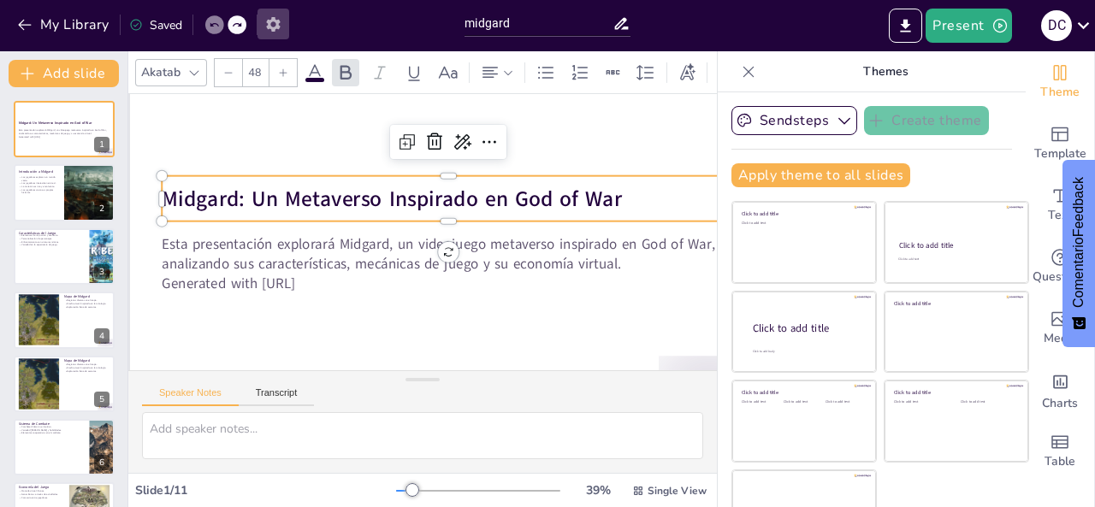
click at [282, 21] on icon "button" at bounding box center [273, 24] width 18 height 18
click at [277, 27] on icon "button" at bounding box center [273, 24] width 18 height 18
